Goal: Check status: Check status

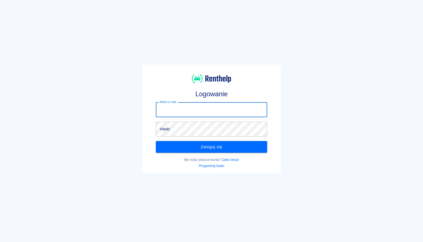
type input "[EMAIL_ADDRESS][DOMAIN_NAME]"
click at [211, 147] on button "Zaloguj się" at bounding box center [211, 147] width 111 height 12
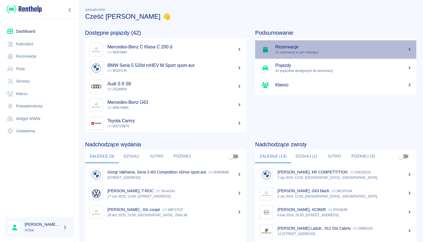
click at [287, 50] on p "11 rezerwacji w tym miesiącu" at bounding box center [344, 52] width 137 height 5
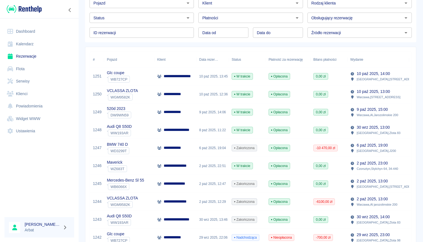
scroll to position [32, 0]
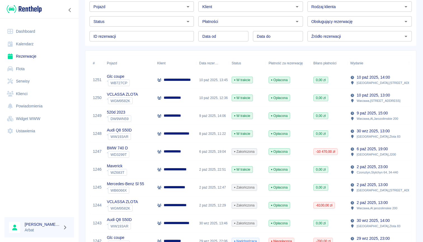
click at [199, 97] on div "10 paź 2025, 12:36" at bounding box center [213, 98] width 32 height 18
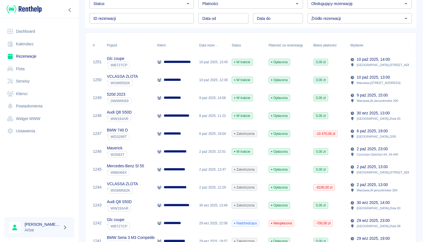
scroll to position [51, 0]
click at [203, 97] on div "9 paź 2025, 14:06" at bounding box center [213, 98] width 32 height 18
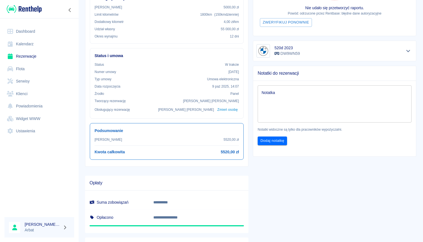
scroll to position [126, 0]
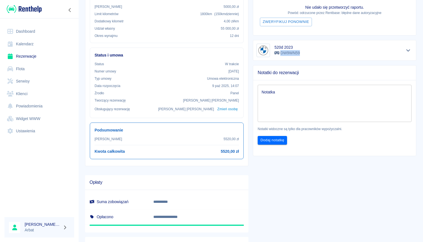
drag, startPoint x: 301, startPoint y: 53, endPoint x: 281, endPoint y: 54, distance: 19.0
click at [281, 54] on div "520d 2023 DW9WN59" at bounding box center [335, 50] width 156 height 13
copy p "DW9WN59"
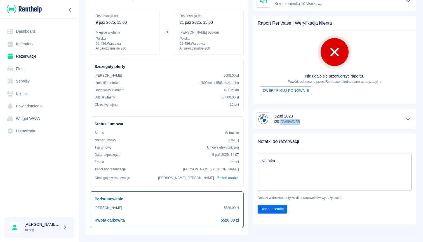
scroll to position [55, 0]
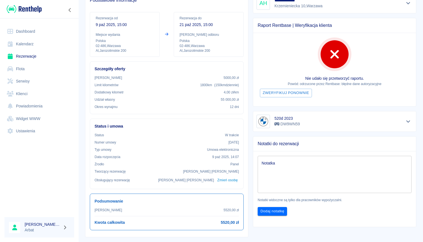
click at [66, 166] on div at bounding box center [39, 178] width 79 height 69
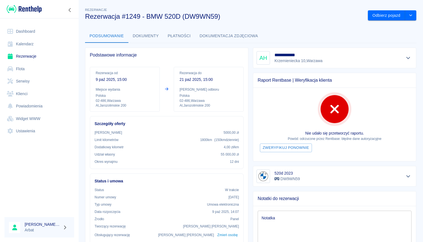
scroll to position [0, 0]
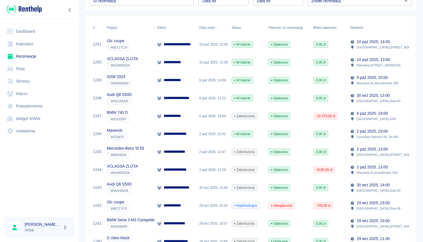
scroll to position [69, 0]
